Goal: Transaction & Acquisition: Purchase product/service

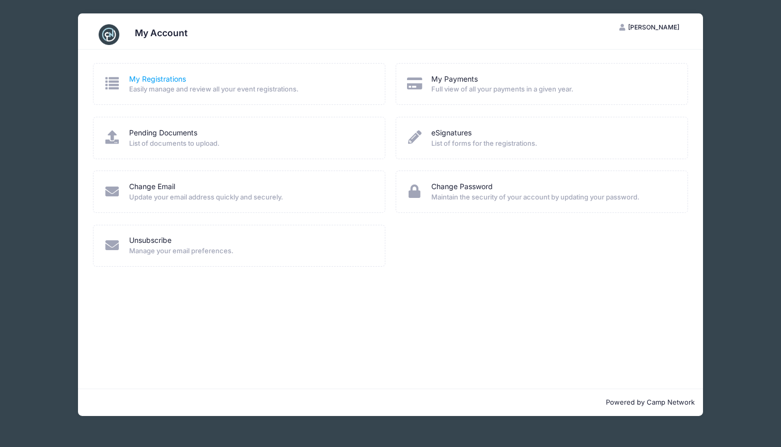
click at [171, 76] on link "My Registrations" at bounding box center [157, 79] width 57 height 11
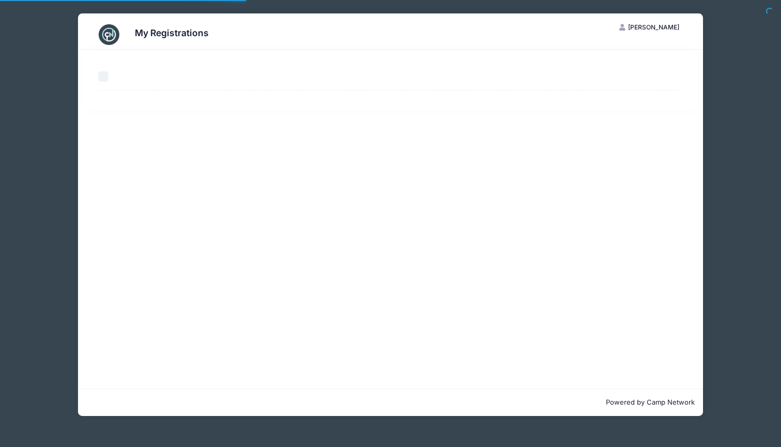
select select "50"
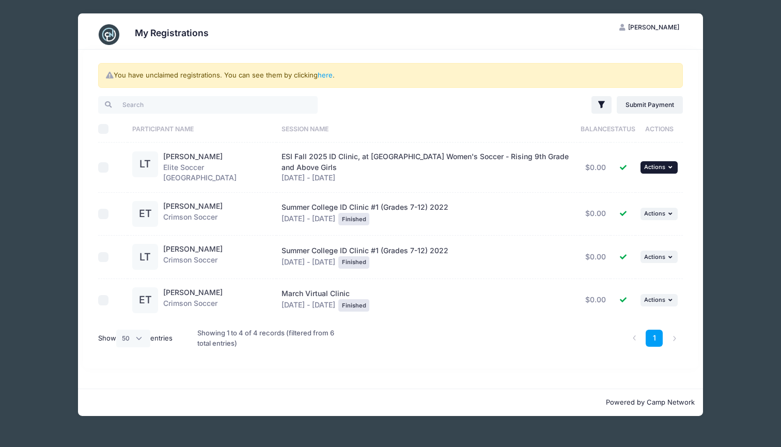
click at [673, 166] on icon "button" at bounding box center [671, 167] width 6 height 6
click at [641, 206] on link "View Attachments" at bounding box center [625, 207] width 93 height 20
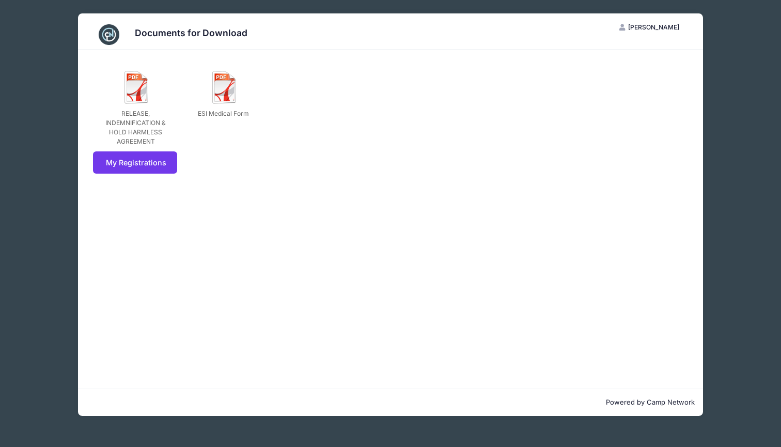
click at [55, 24] on div "Documents for Download ET [PERSON_NAME] My Account Logout RELEASE, INDEMNIFICAT…" at bounding box center [390, 214] width 750 height 429
click at [741, 230] on div "Documents for Download ET Emma Trier My Account Logout RELEASE, INDEMNIFICATION…" at bounding box center [390, 214] width 750 height 429
click at [159, 41] on div "Documents for Download" at bounding box center [191, 34] width 113 height 14
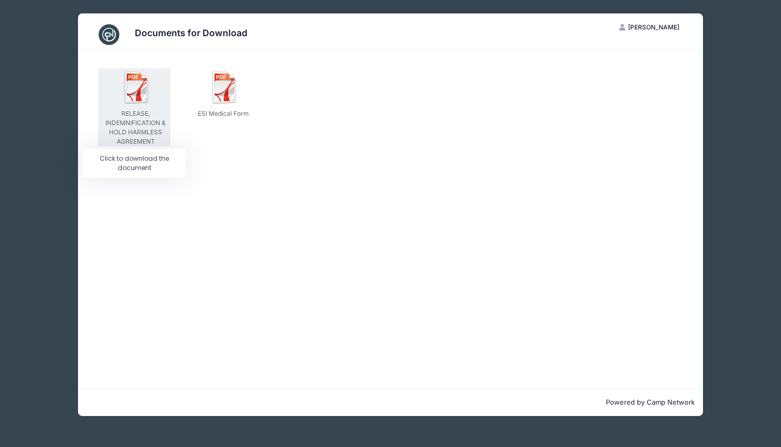
click at [143, 99] on img at bounding box center [136, 87] width 33 height 33
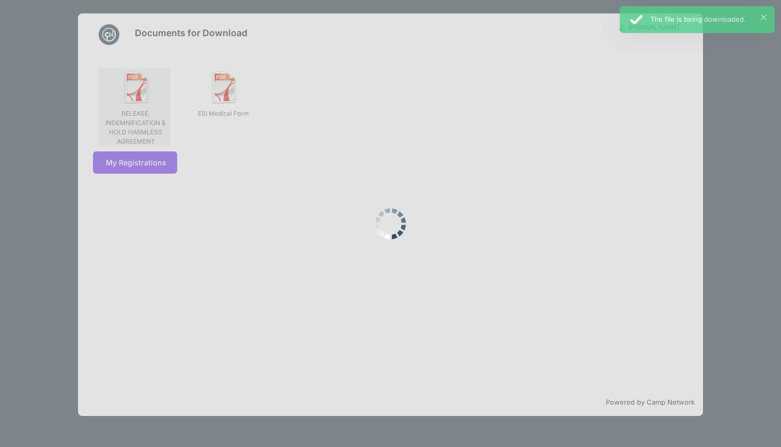
click at [143, 99] on div at bounding box center [390, 223] width 781 height 447
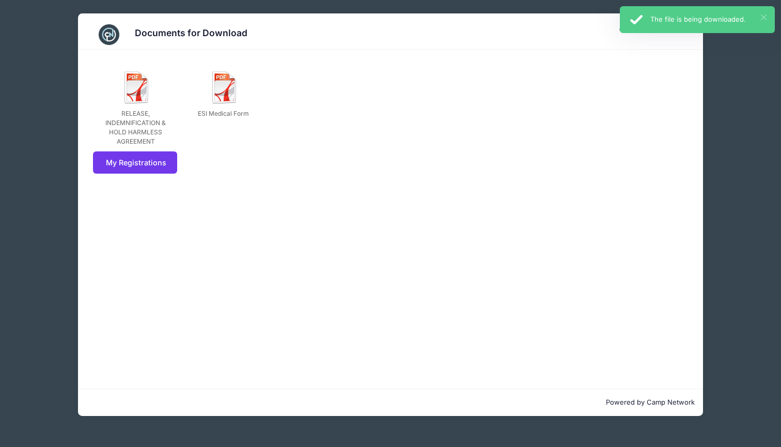
click at [762, 18] on button "×" at bounding box center [764, 17] width 6 height 6
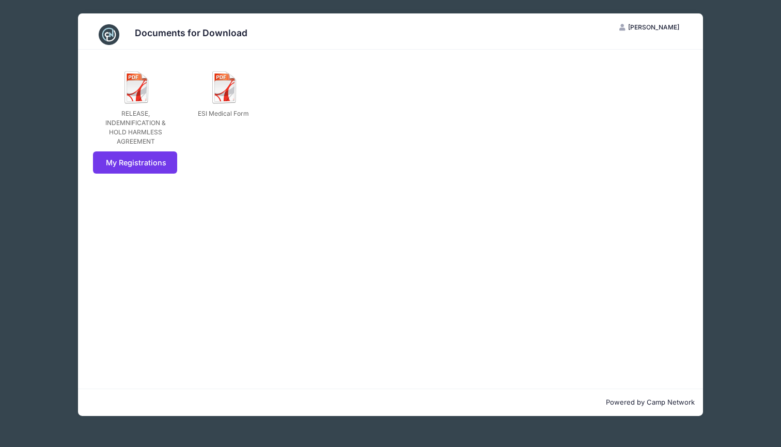
click at [737, 278] on div "Documents for Download ET Emma Trier My Account Logout RELEASE, INDEMNIFICATION…" at bounding box center [390, 214] width 750 height 429
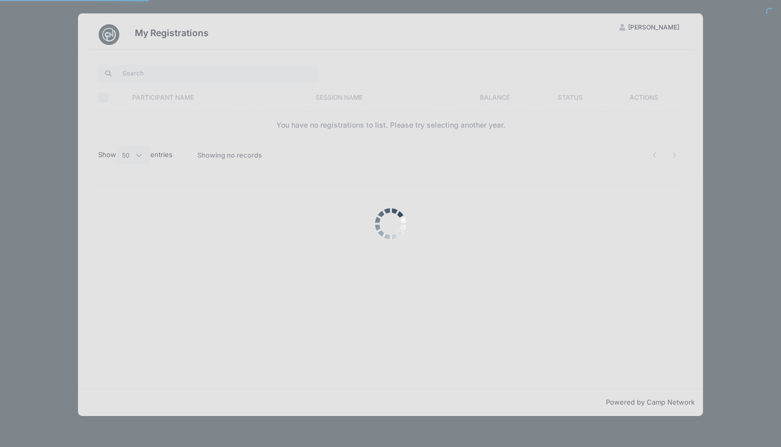
select select "50"
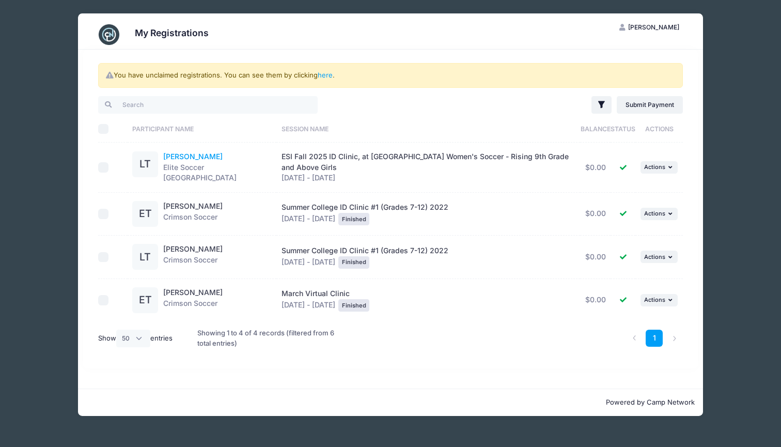
click at [178, 156] on link "Lily Trier" at bounding box center [192, 156] width 59 height 9
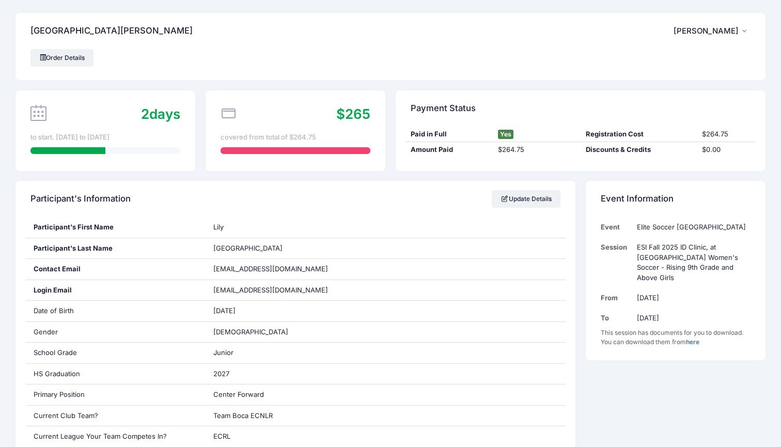
click at [695, 338] on link "here" at bounding box center [692, 342] width 13 height 8
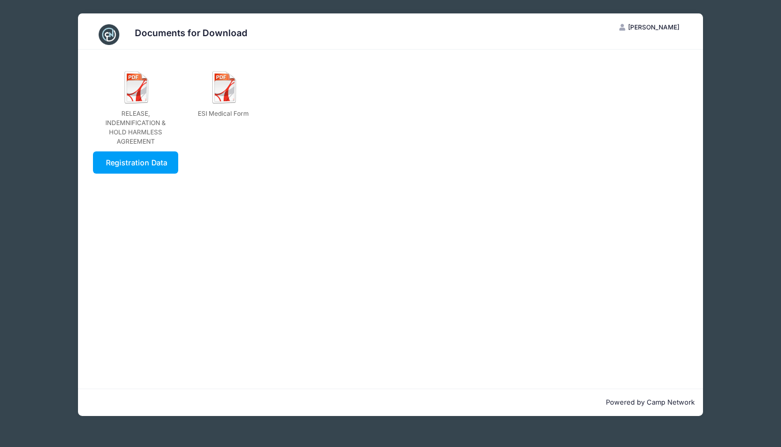
click at [756, 177] on div "Documents for Download ET [PERSON_NAME] My Account Logout RELEASE, INDEMNIFICAT…" at bounding box center [390, 214] width 750 height 429
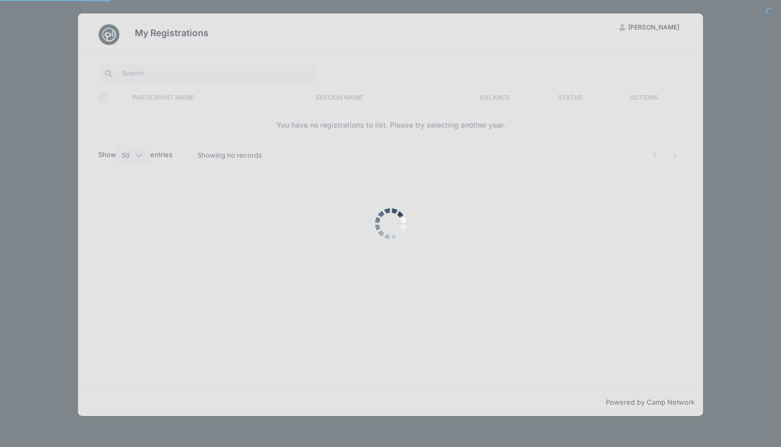
select select "50"
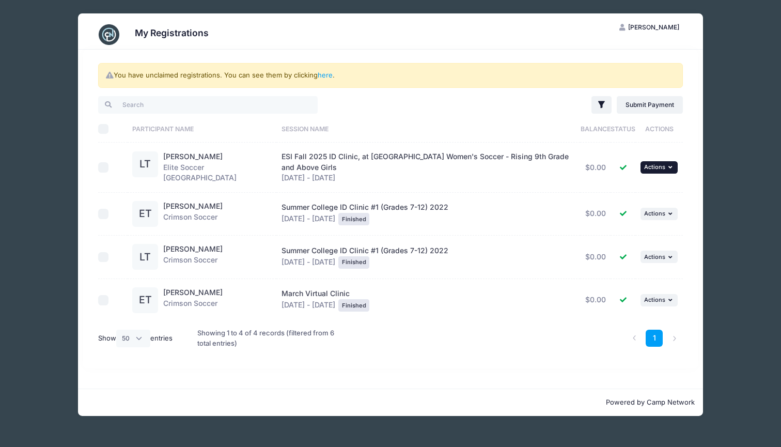
click at [656, 169] on button "... Actions" at bounding box center [658, 167] width 37 height 12
click at [157, 165] on div "LT" at bounding box center [145, 164] width 26 height 26
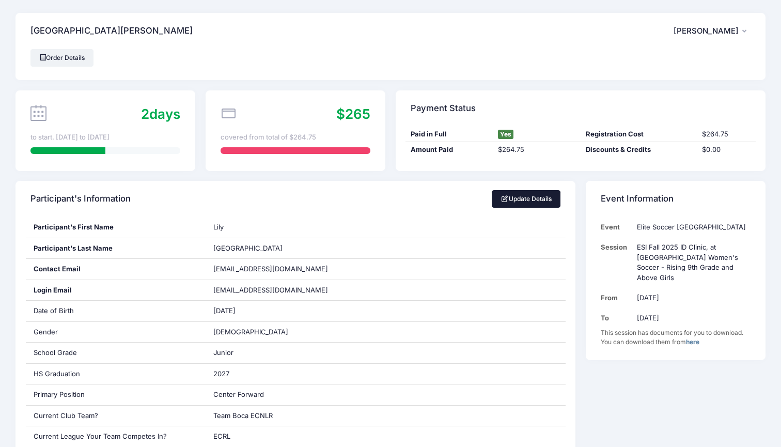
click at [519, 194] on link "Update Details" at bounding box center [526, 199] width 69 height 18
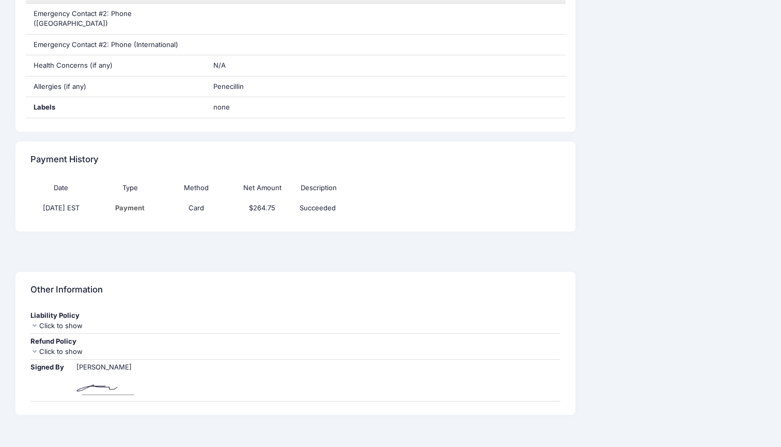
scroll to position [767, 0]
click at [37, 323] on icon at bounding box center [34, 326] width 8 height 7
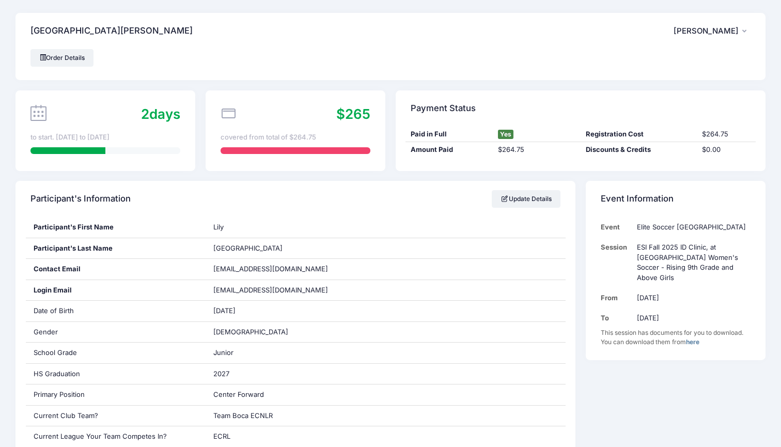
scroll to position [0, 0]
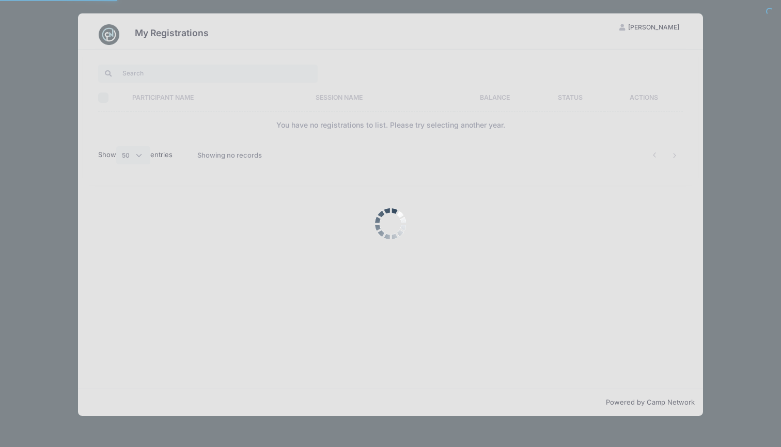
select select "50"
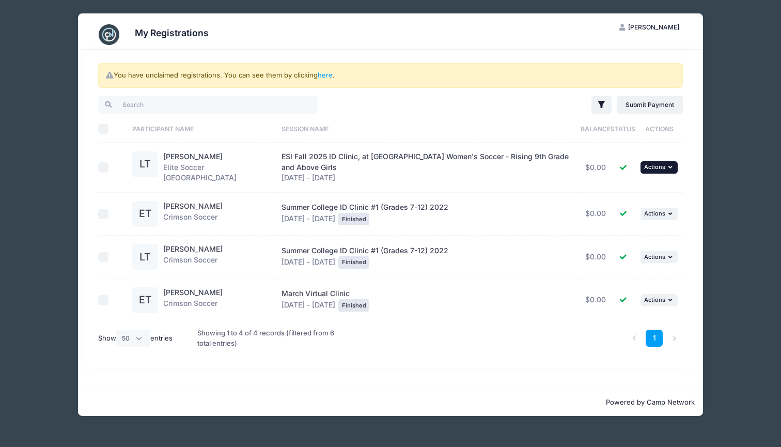
click at [665, 168] on button "... Actions" at bounding box center [658, 167] width 37 height 12
click at [635, 205] on link "View Attachments" at bounding box center [625, 207] width 93 height 20
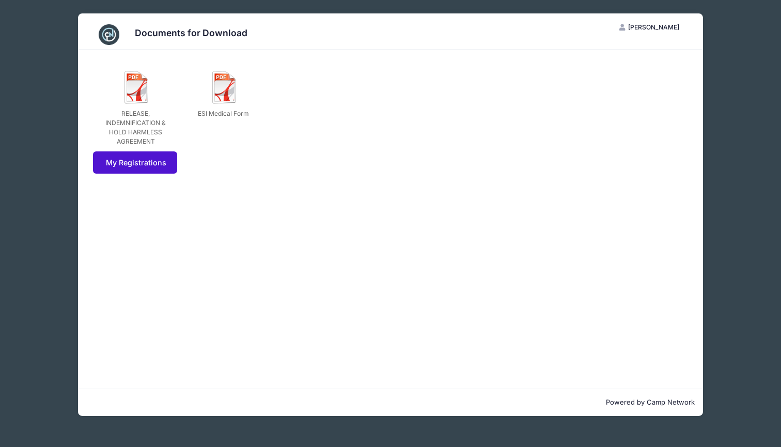
click at [128, 164] on link "My Registrations" at bounding box center [135, 162] width 84 height 22
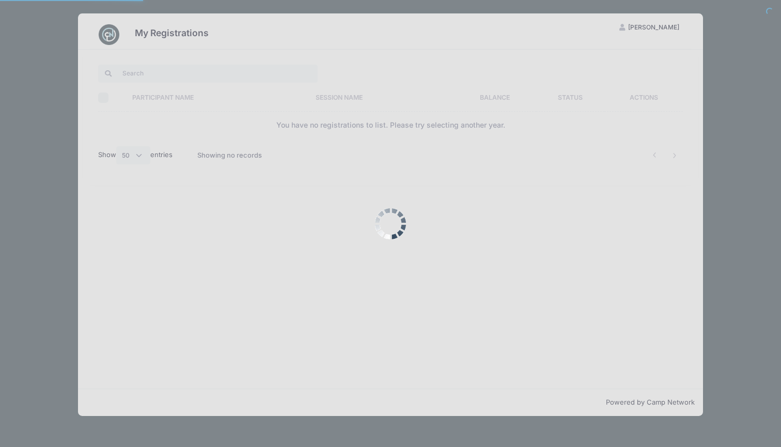
select select "50"
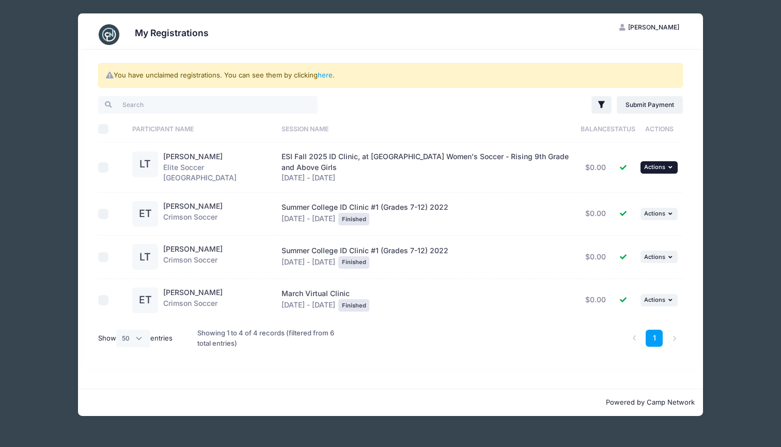
click at [672, 167] on button "... Actions" at bounding box center [658, 167] width 37 height 12
click at [635, 185] on link "View Registration" at bounding box center [625, 187] width 93 height 20
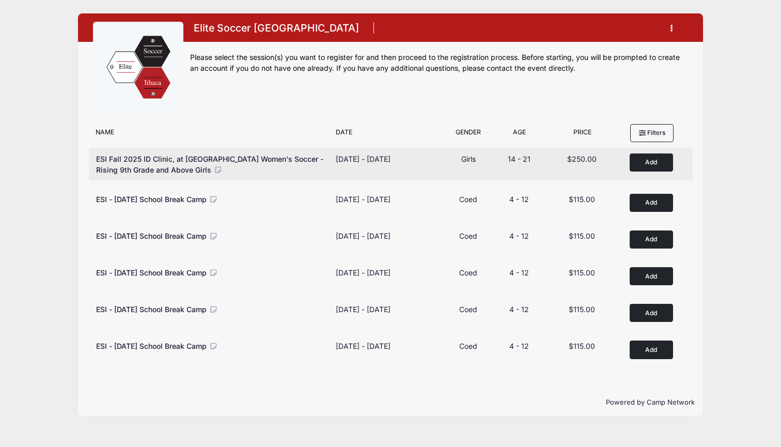
click at [664, 165] on button "Add to Cart" at bounding box center [651, 162] width 43 height 18
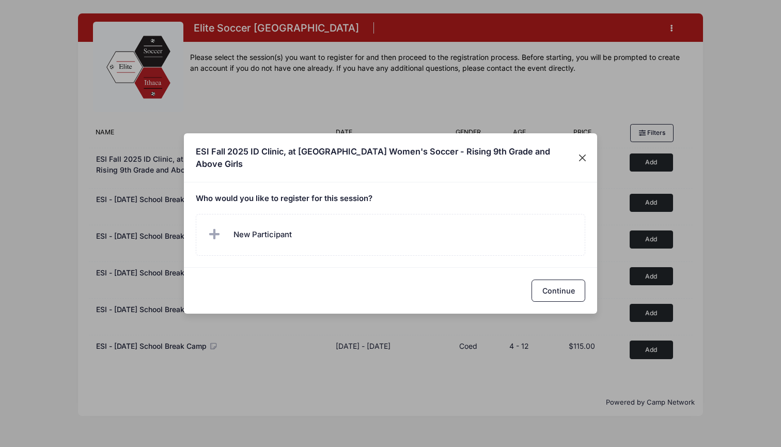
click at [584, 156] on button "Close" at bounding box center [582, 157] width 18 height 19
